Goal: Transaction & Acquisition: Purchase product/service

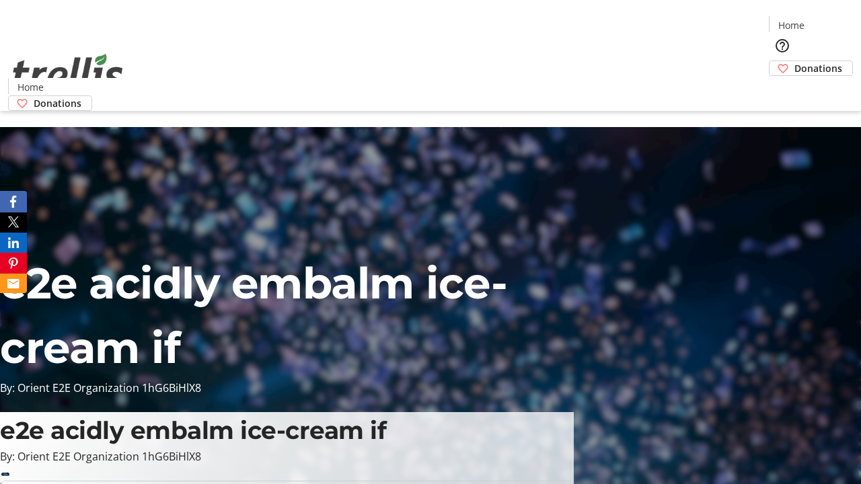
click at [822, 20] on span "Sign Up" at bounding box center [827, 19] width 39 height 16
type input "[EMAIL_ADDRESS][DOMAIN_NAME]"
type input "Una"
type input "[PERSON_NAME]"
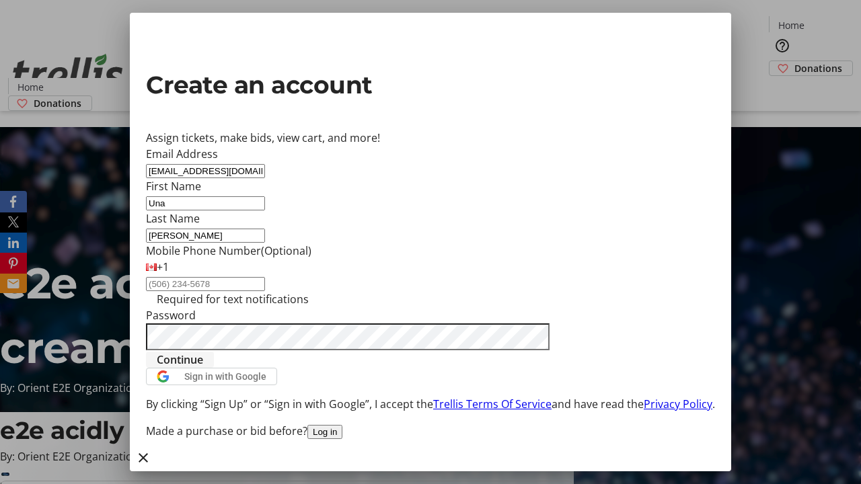
click at [203, 368] on span "Continue" at bounding box center [180, 360] width 46 height 16
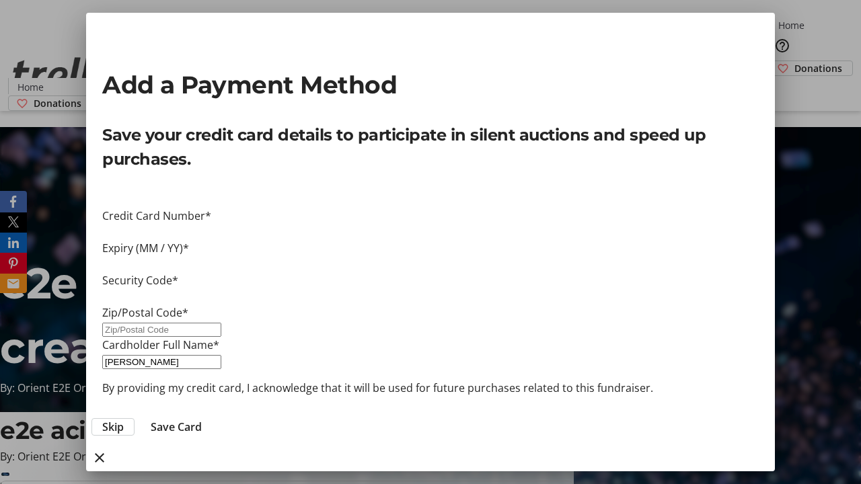
type input "V1Y 0C2"
click at [202, 419] on span "Save Card" at bounding box center [176, 427] width 51 height 16
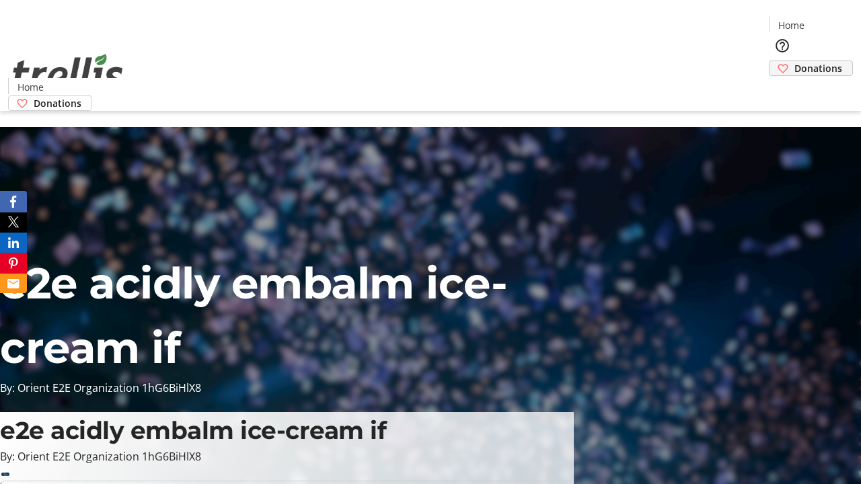
click at [794, 61] on span "Donations" at bounding box center [818, 68] width 48 height 14
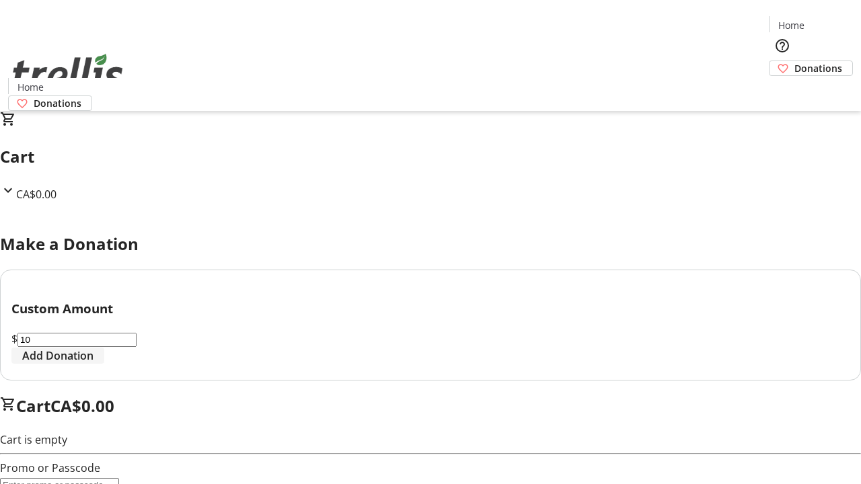
click at [93, 364] on span "Add Donation" at bounding box center [57, 356] width 71 height 16
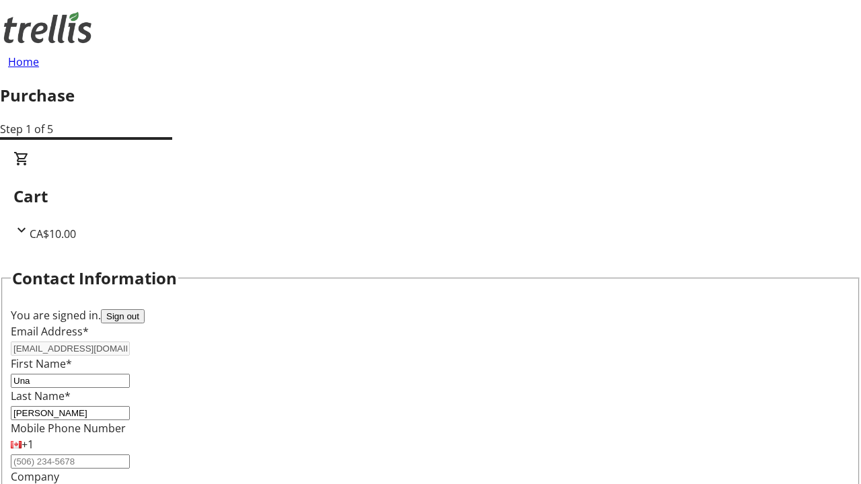
select select "CA"
type input "[STREET_ADDRESS][PERSON_NAME]"
type input "Kelowna"
select select "BC"
type input "Kelowna"
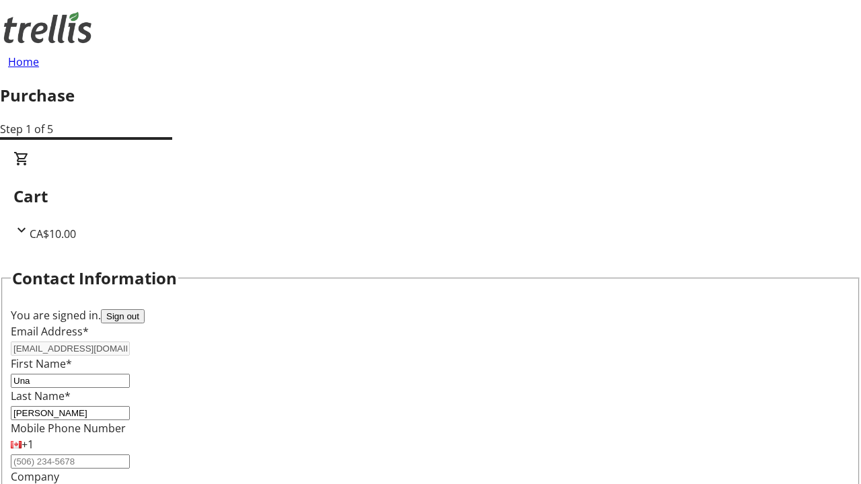
type input "V1Y 0C2"
